Goal: Task Accomplishment & Management: Complete application form

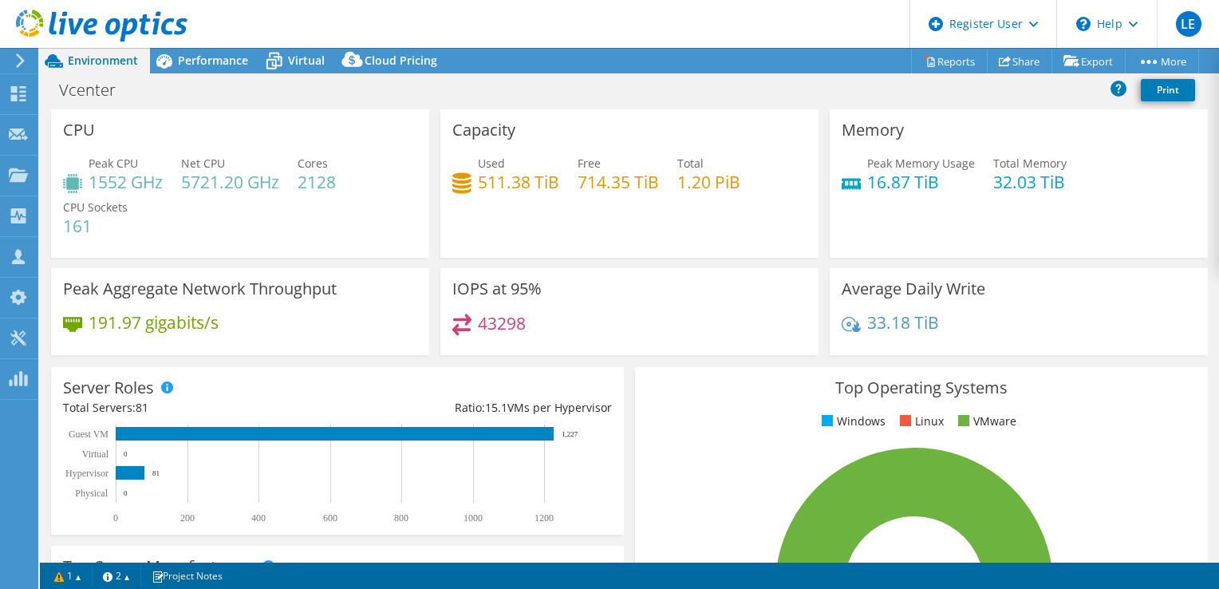
select select "EULondon"
select select "GBP"
click at [15, 96] on use at bounding box center [18, 93] width 15 height 15
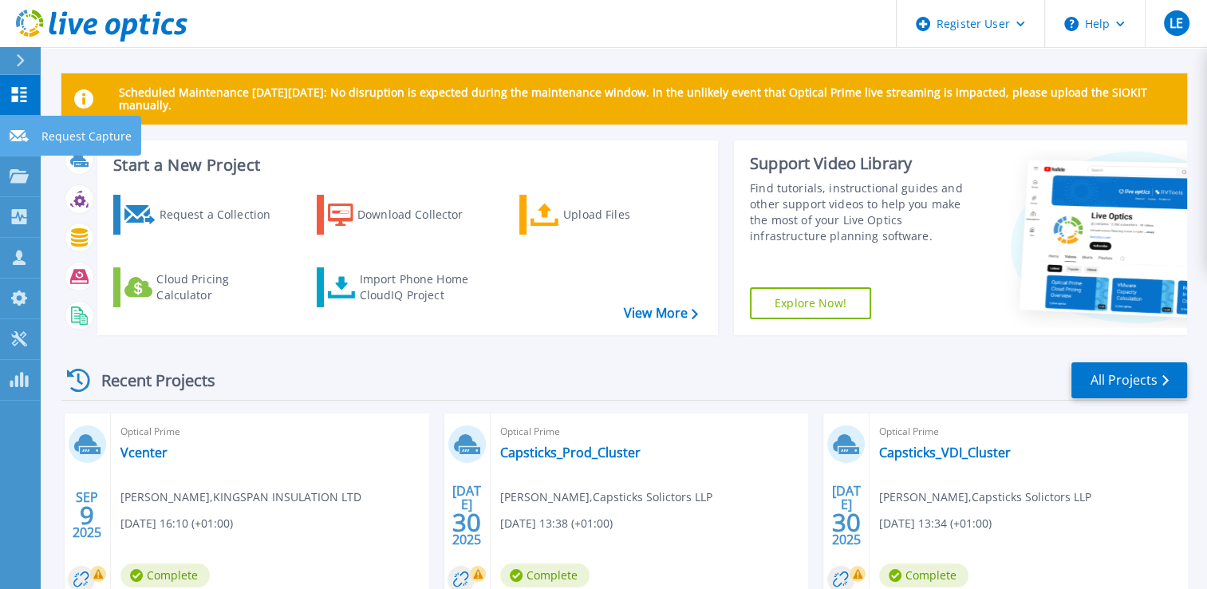
click at [14, 143] on link "Request Capture Request Capture" at bounding box center [20, 136] width 40 height 41
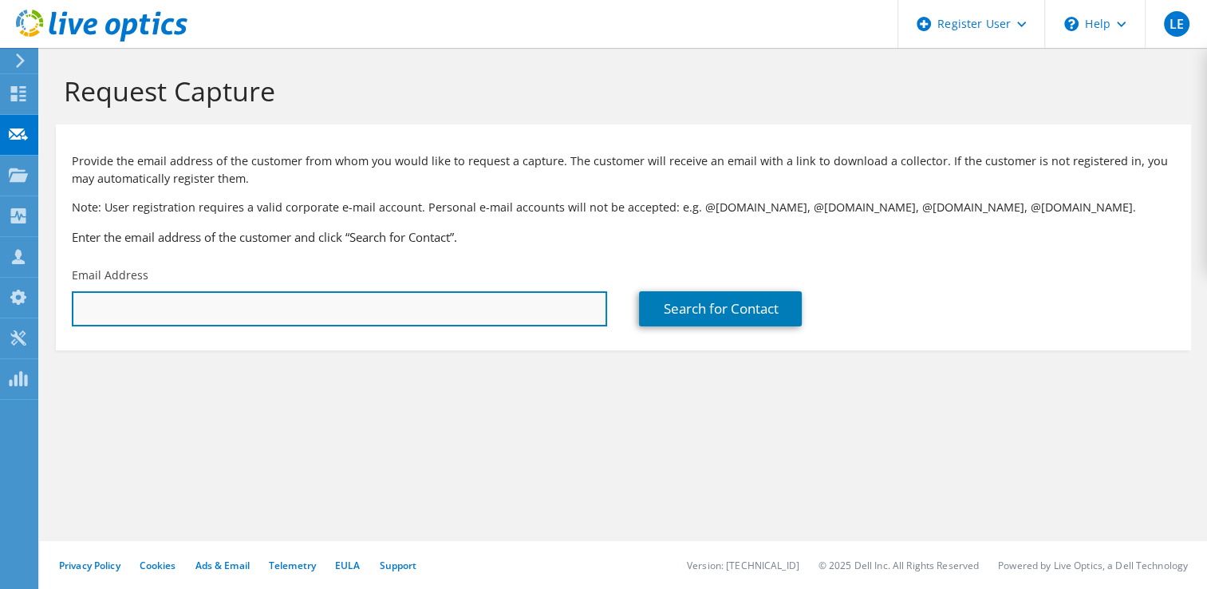
click at [373, 309] on input "text" at bounding box center [339, 308] width 535 height 35
type input "greig.fiddes@woodplc.com"
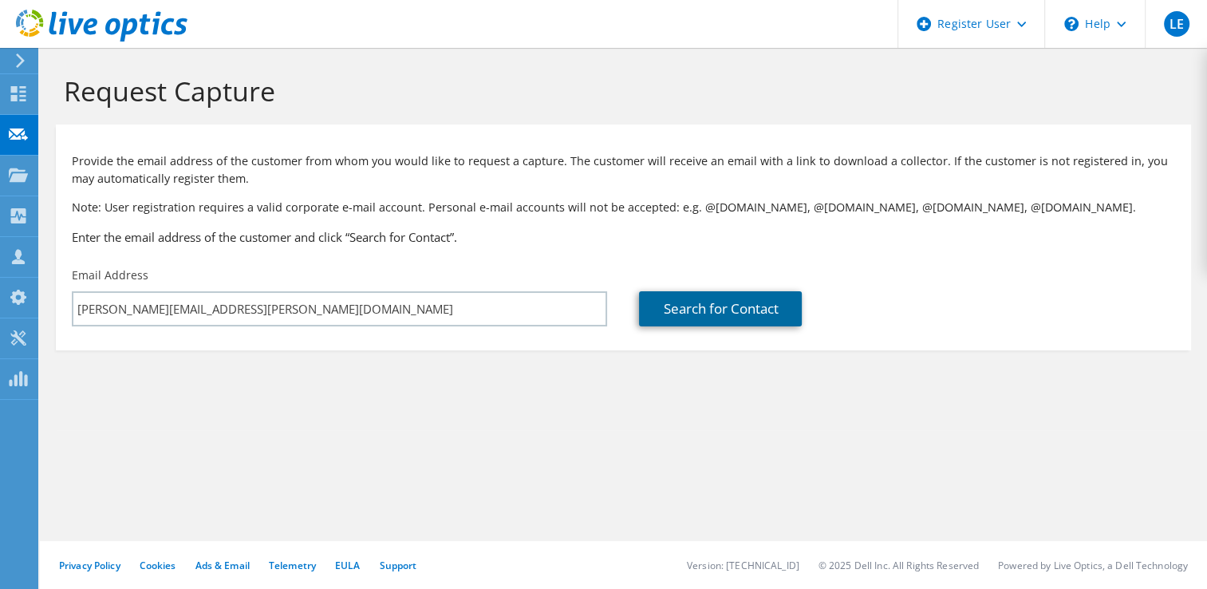
click at [670, 314] on link "Search for Contact" at bounding box center [720, 308] width 163 height 35
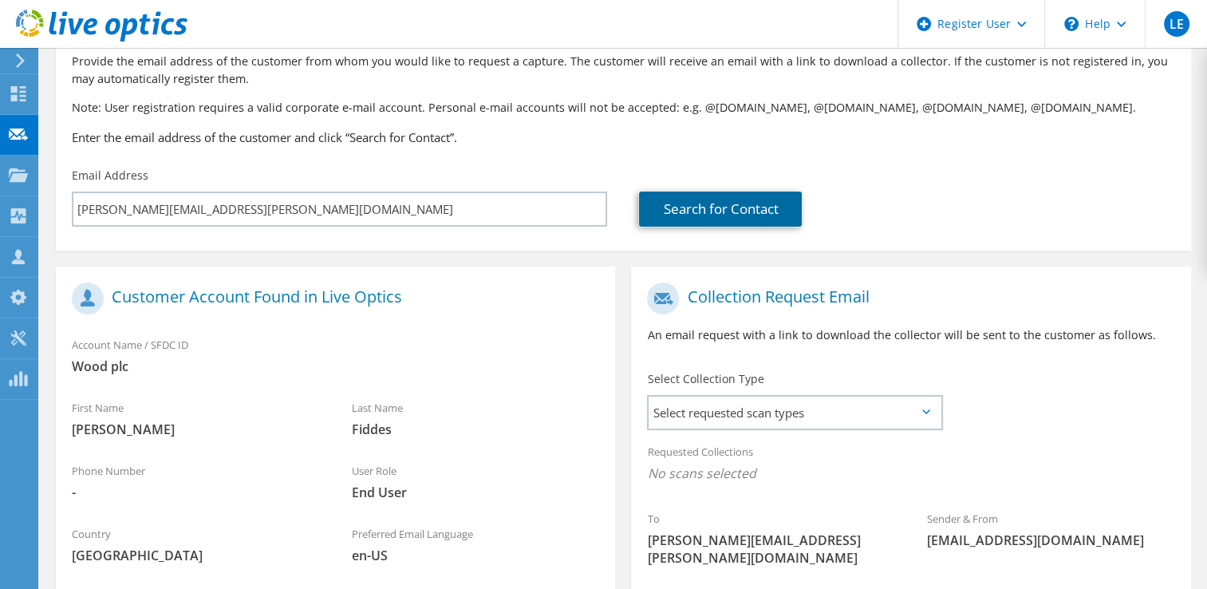
scroll to position [102, 0]
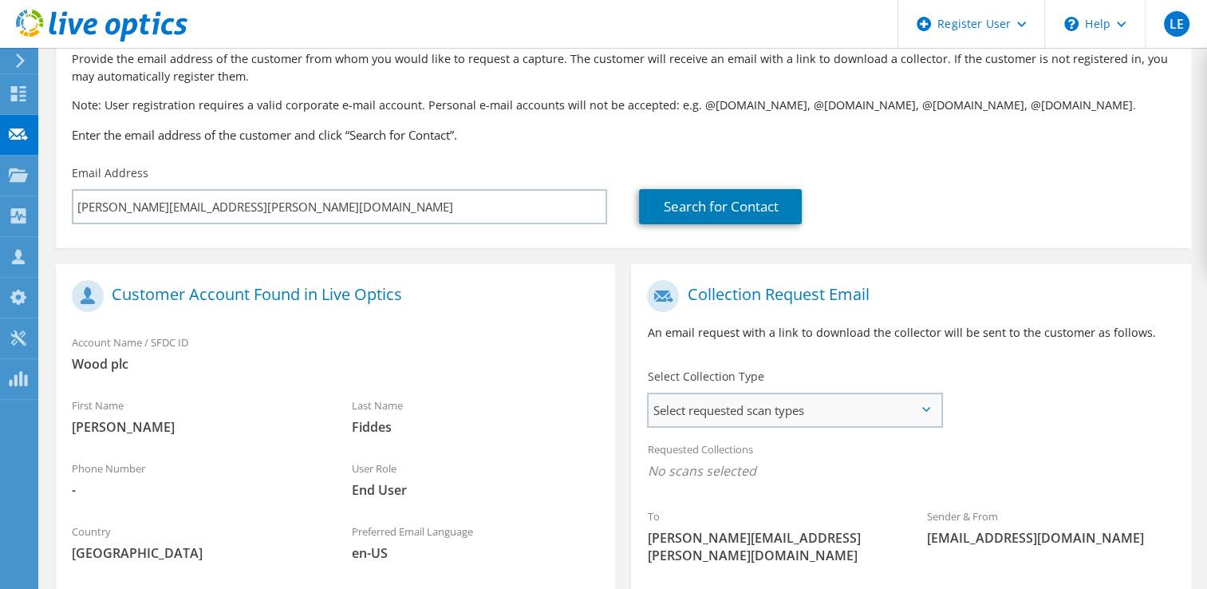
click at [931, 414] on span "Select requested scan types" at bounding box center [793, 410] width 291 height 32
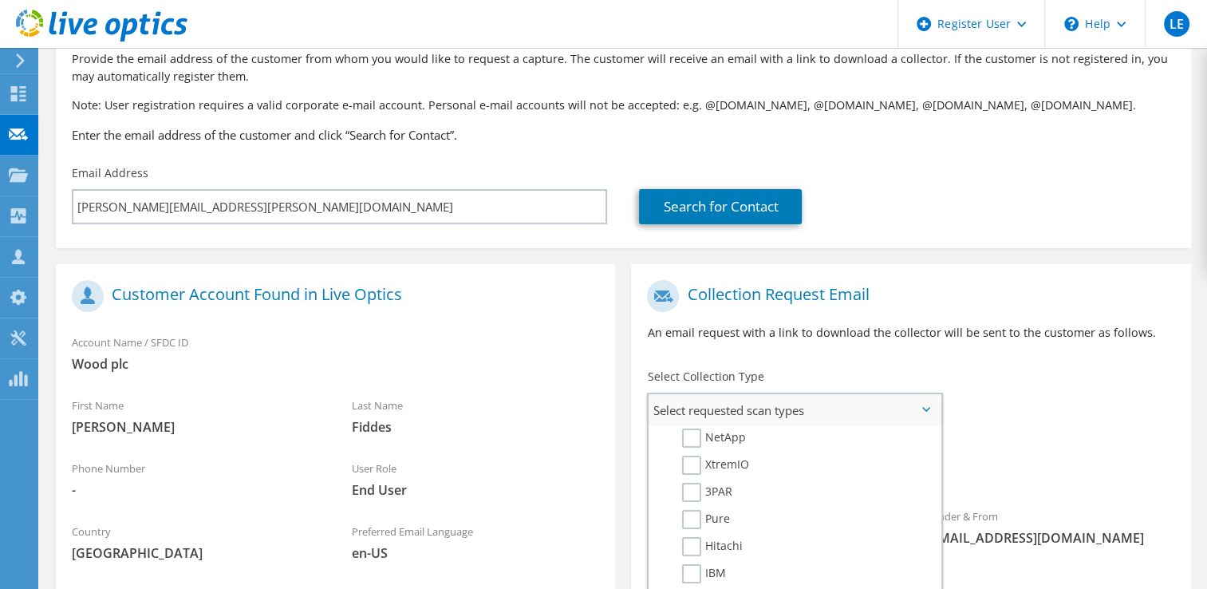
scroll to position [521, 0]
click at [700, 560] on label "IBM" at bounding box center [704, 569] width 44 height 19
click at [0, 0] on input "IBM" at bounding box center [0, 0] width 0 height 0
click at [1026, 429] on div "To greig.fiddes@woodplc.com Sender & From liveoptics@liveoptics.com" at bounding box center [910, 428] width 559 height 313
